Goal: Find specific page/section: Find specific page/section

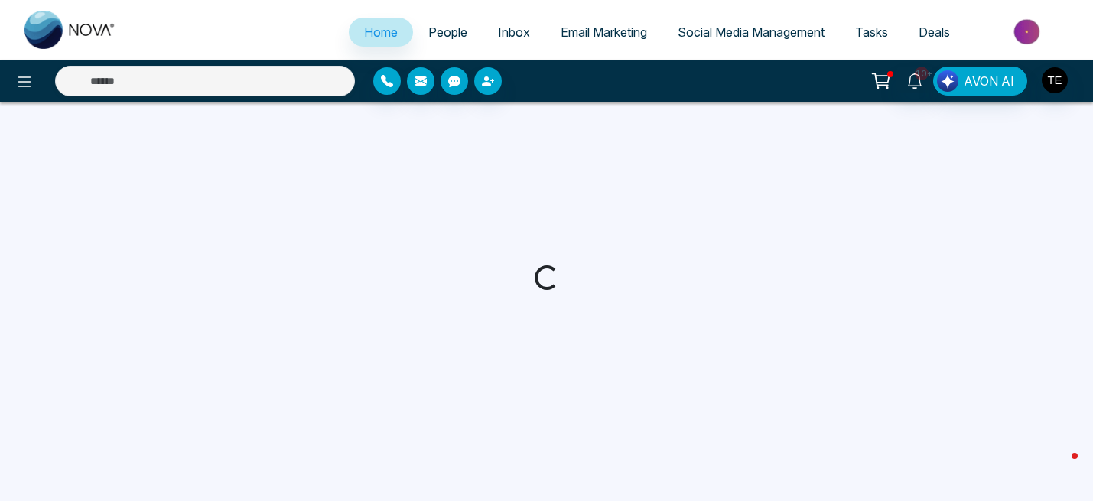
select select "*"
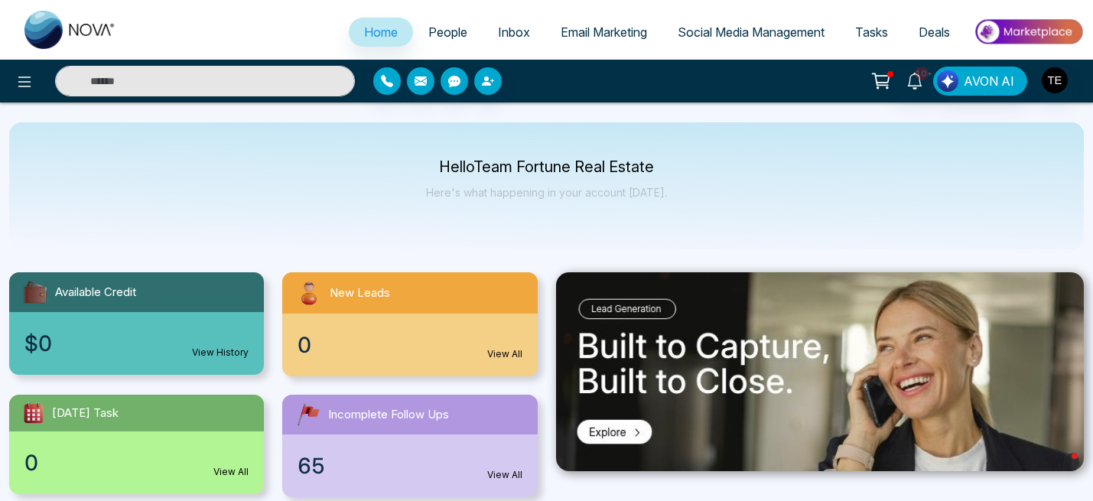
click at [587, 33] on span "Email Marketing" at bounding box center [604, 31] width 86 height 15
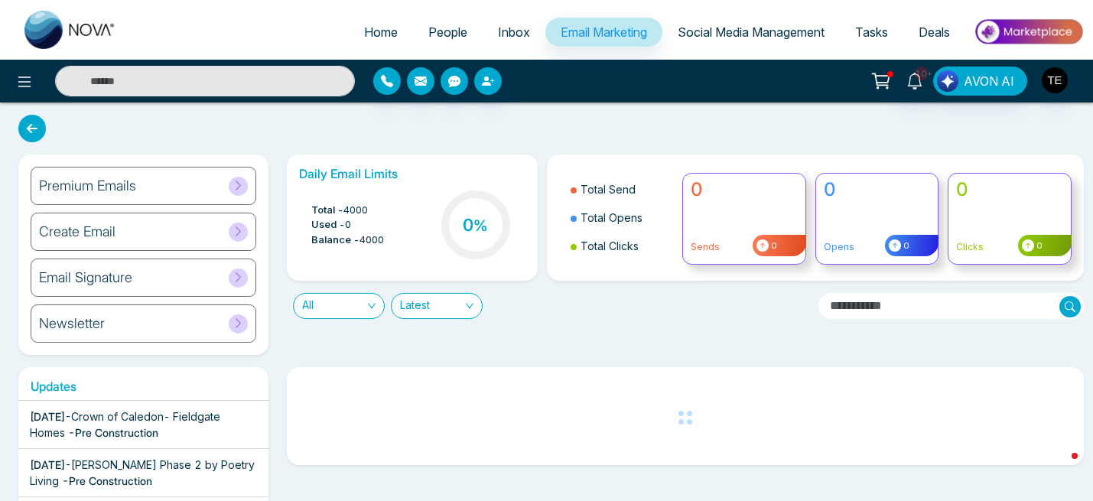
click at [369, 309] on span "All" at bounding box center [338, 306] width 73 height 24
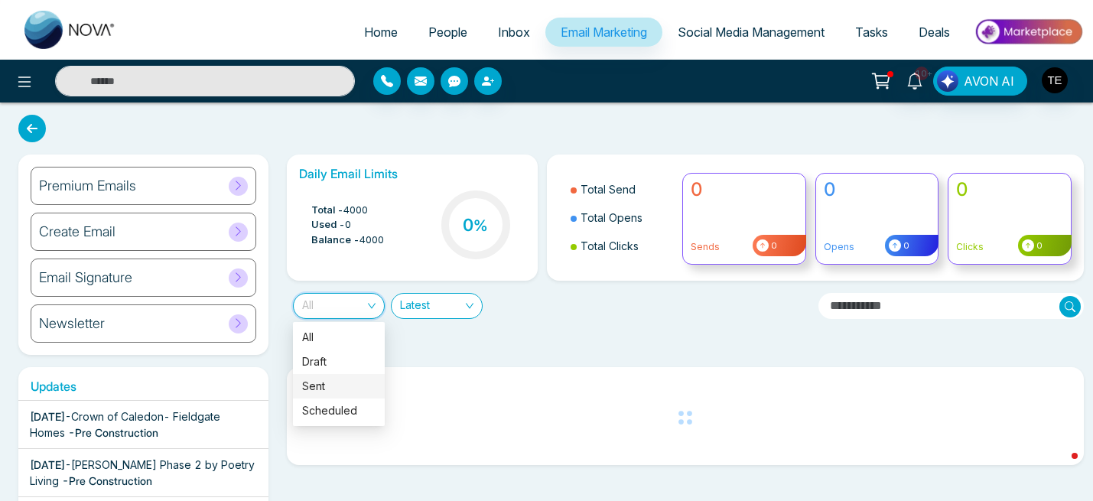
click at [345, 382] on div "Sent" at bounding box center [338, 386] width 73 height 17
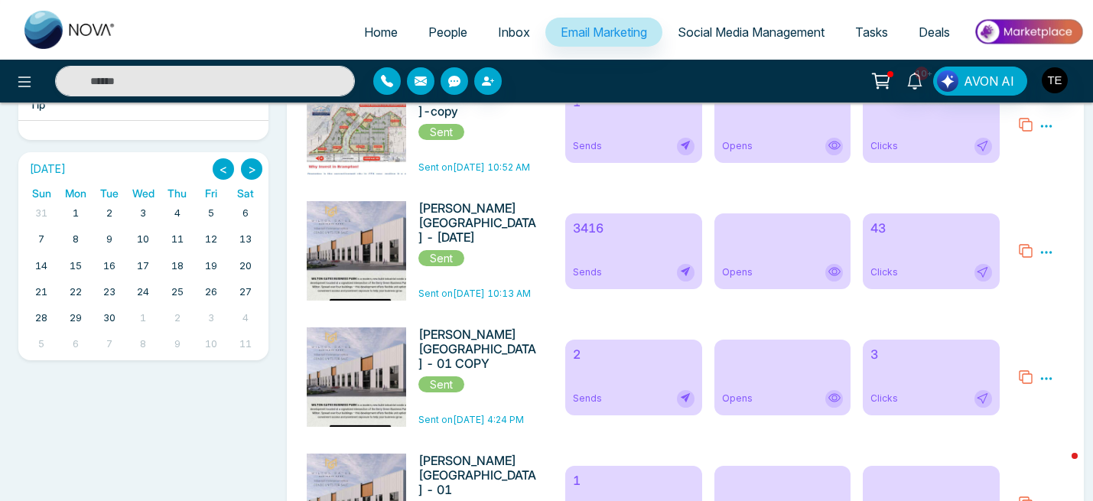
scroll to position [201, 0]
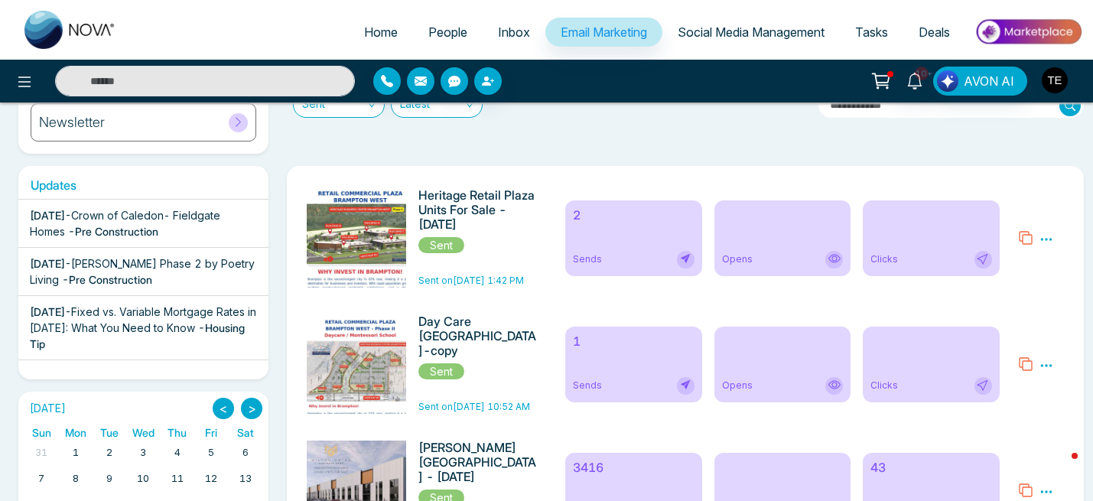
click at [1056, 84] on img "button" at bounding box center [1055, 80] width 26 height 26
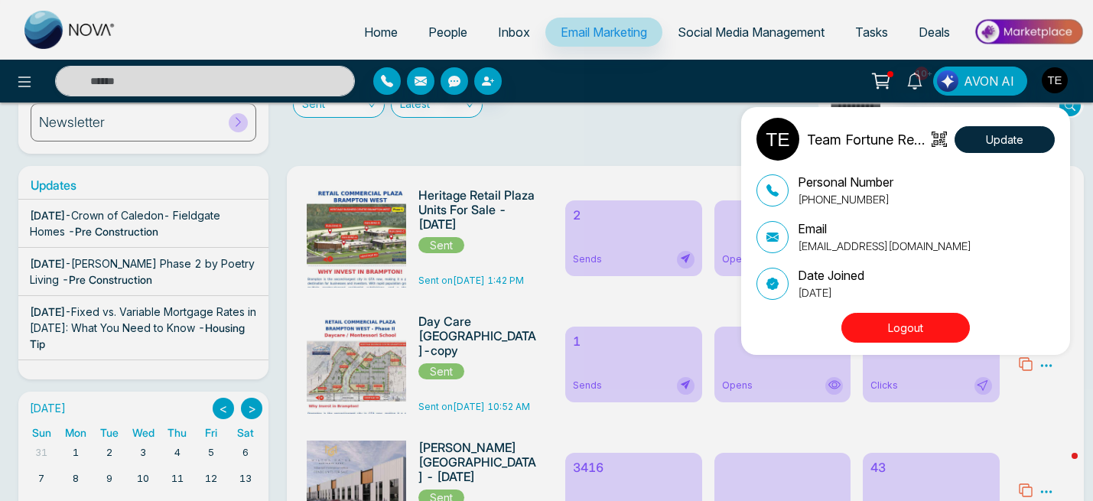
click at [674, 134] on div "Team Fortune Real Estate Update Personal Number [PHONE_NUMBER] Email [EMAIL_ADD…" at bounding box center [546, 250] width 1093 height 501
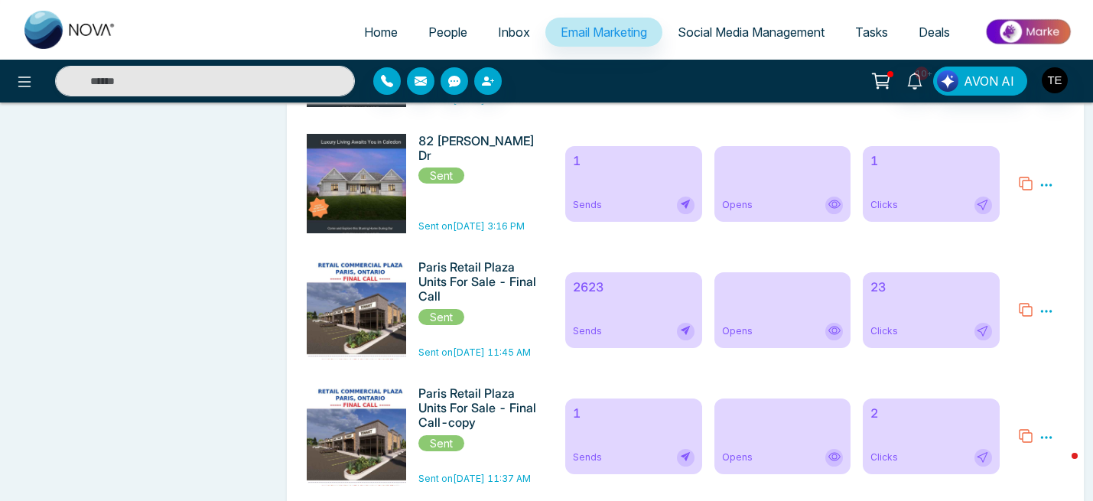
scroll to position [1694, 0]
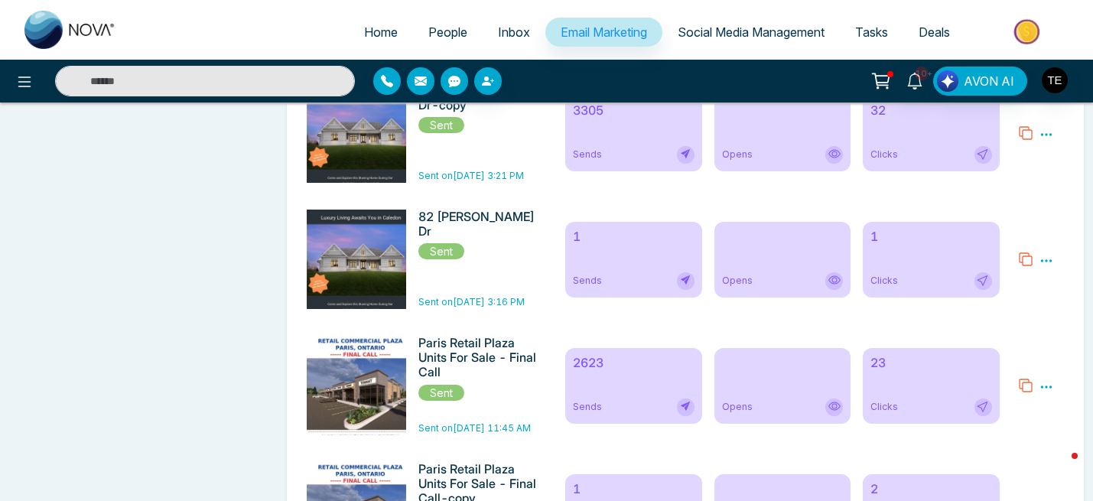
click at [374, 31] on span "Home" at bounding box center [381, 31] width 34 height 15
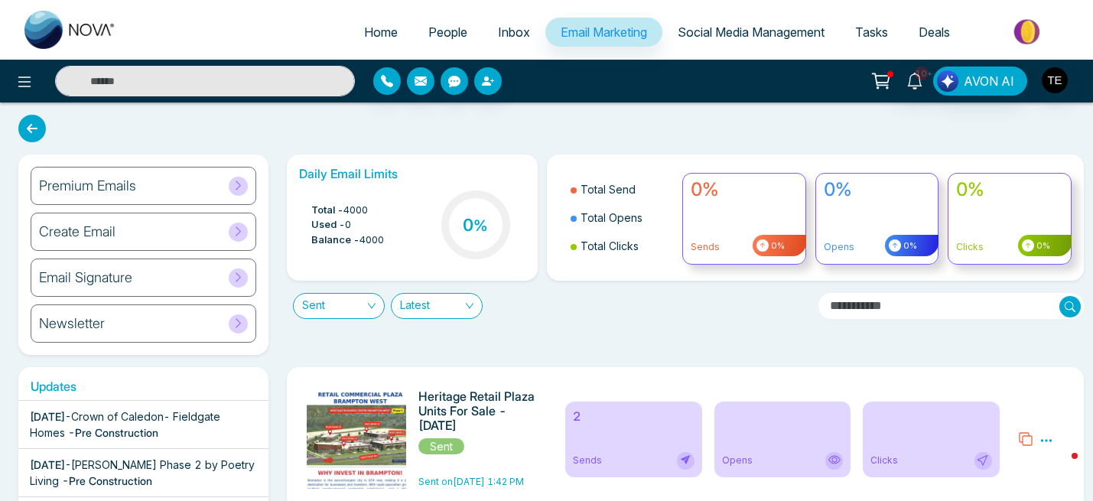
select select "*"
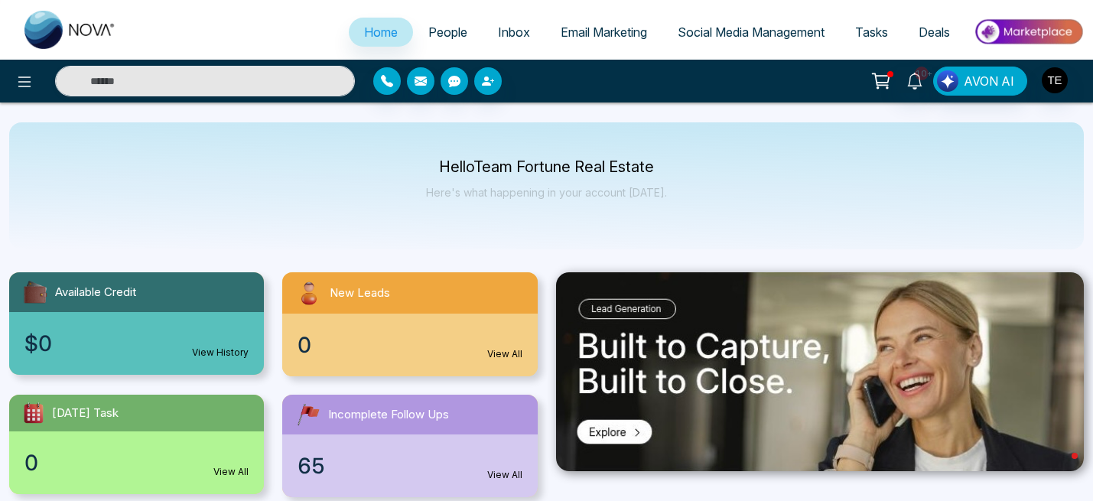
click at [616, 33] on span "Email Marketing" at bounding box center [604, 31] width 86 height 15
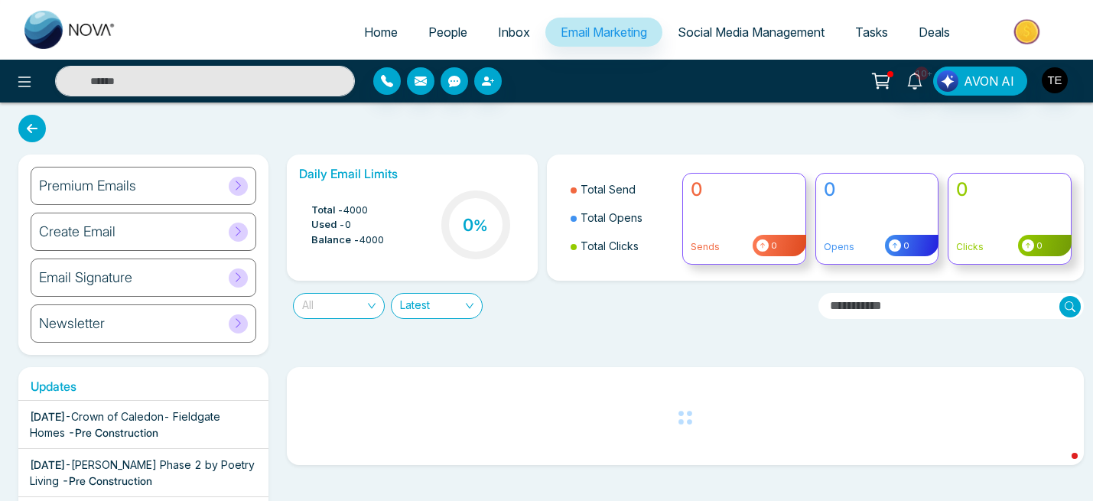
click at [372, 308] on span "All" at bounding box center [338, 306] width 73 height 24
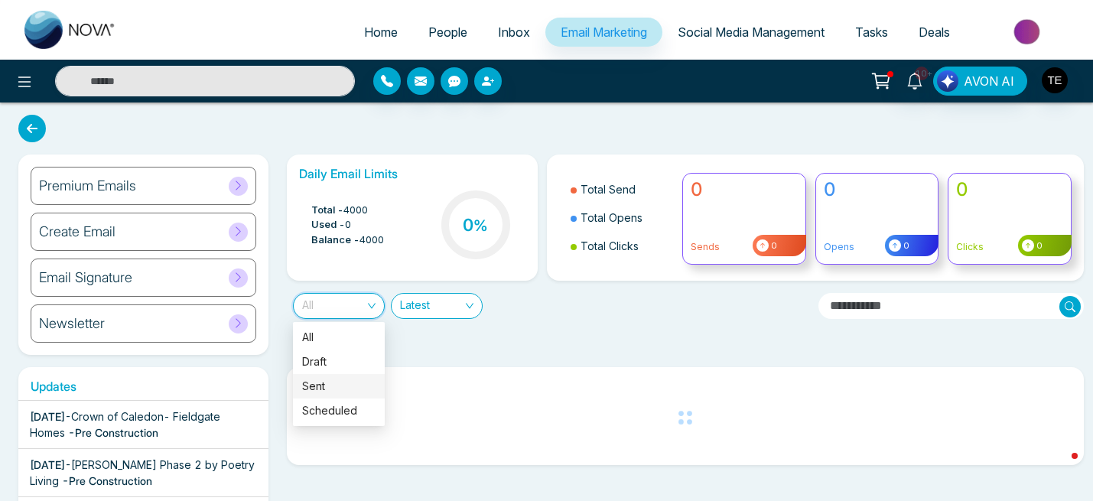
click at [335, 387] on div "Sent" at bounding box center [338, 386] width 73 height 17
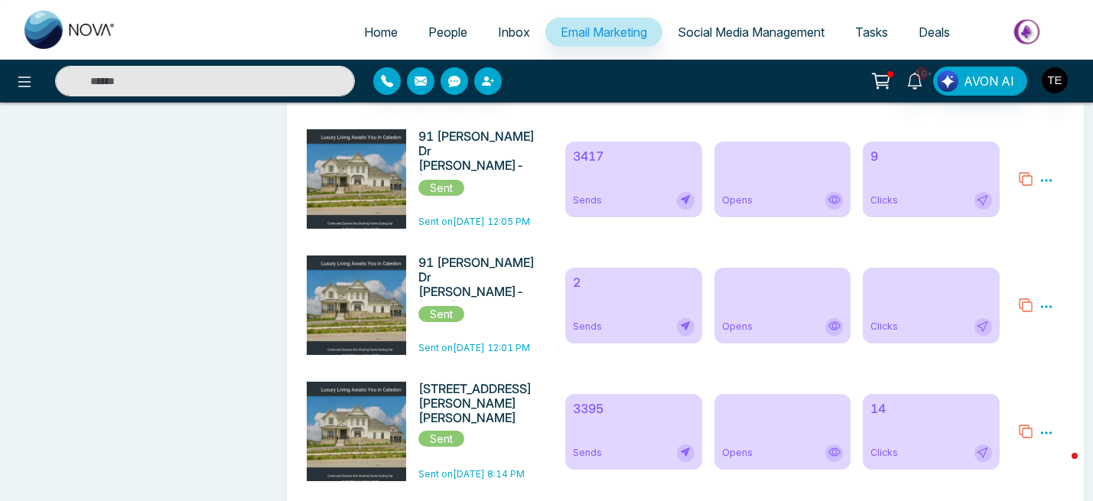
scroll to position [892, 0]
